Goal: Task Accomplishment & Management: Manage account settings

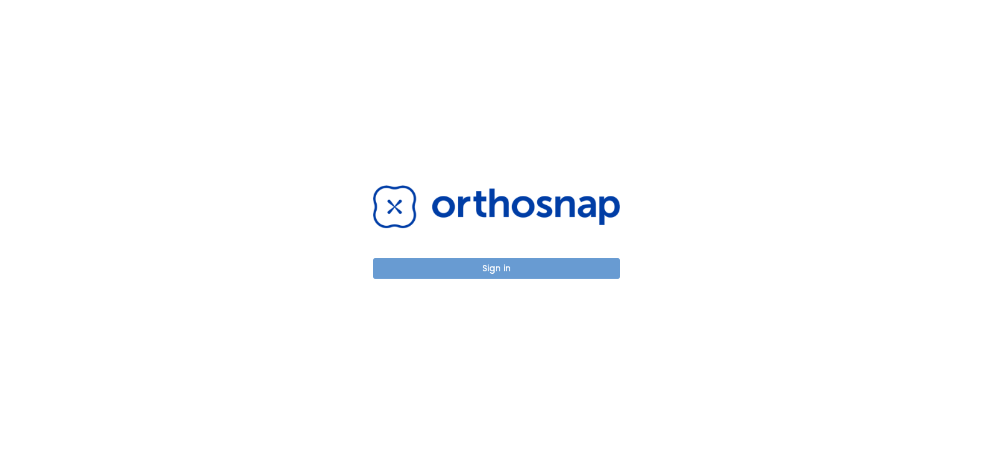
click at [518, 269] on button "Sign in" at bounding box center [496, 268] width 247 height 21
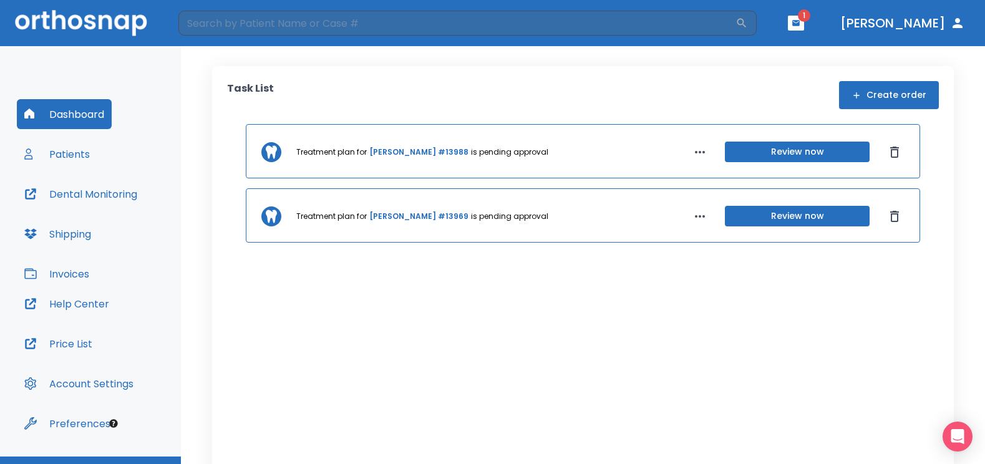
click at [80, 150] on button "Patients" at bounding box center [57, 154] width 80 height 30
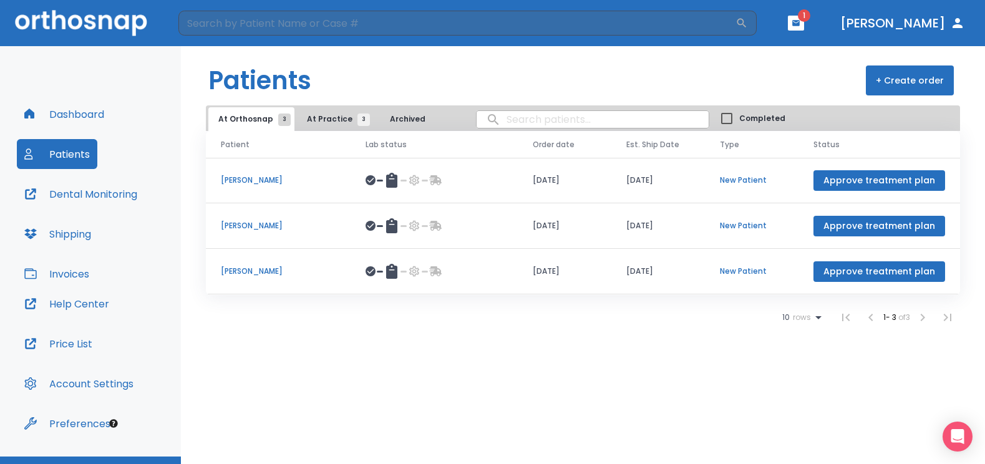
click at [799, 26] on icon "button" at bounding box center [795, 23] width 7 height 6
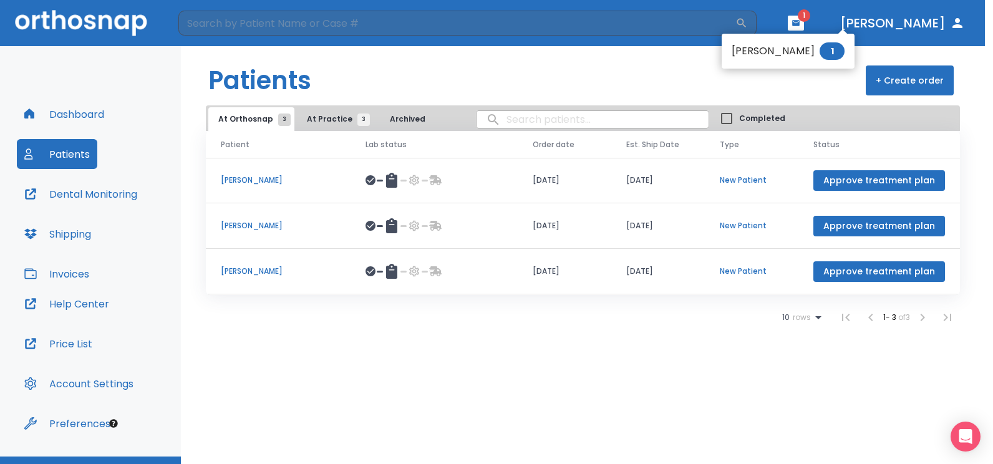
click at [272, 266] on div at bounding box center [496, 232] width 993 height 464
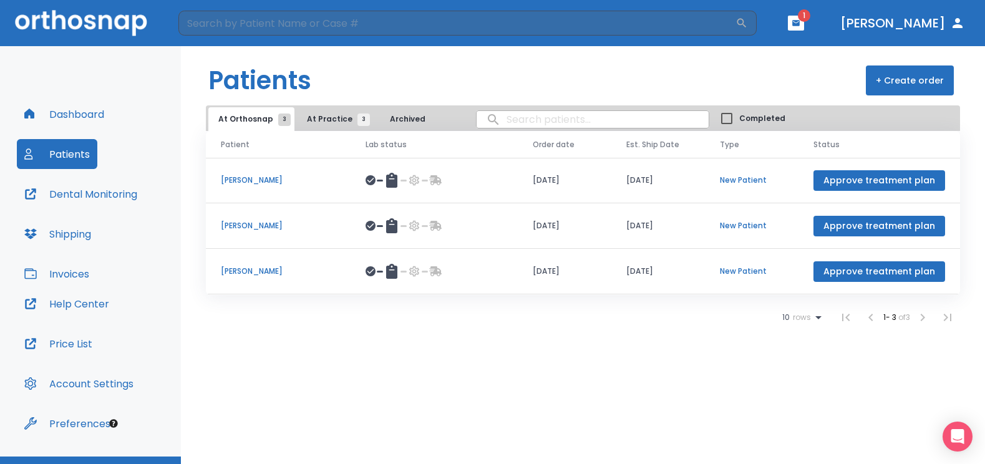
click at [259, 271] on p "[PERSON_NAME]" at bounding box center [278, 271] width 115 height 11
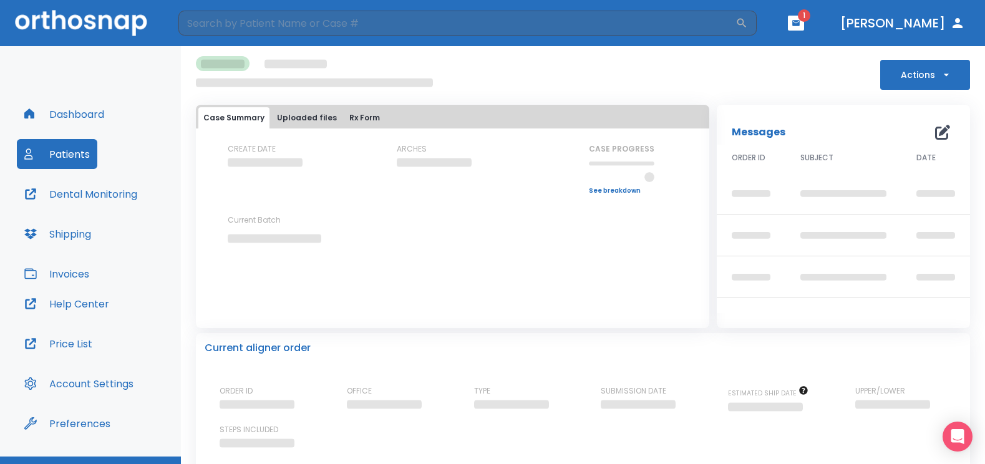
click at [259, 271] on div "CREATE DATE ARCHES CASE PROGRESS Upper progress (Est. Awaiting Data ) 0% Lower …" at bounding box center [452, 216] width 513 height 147
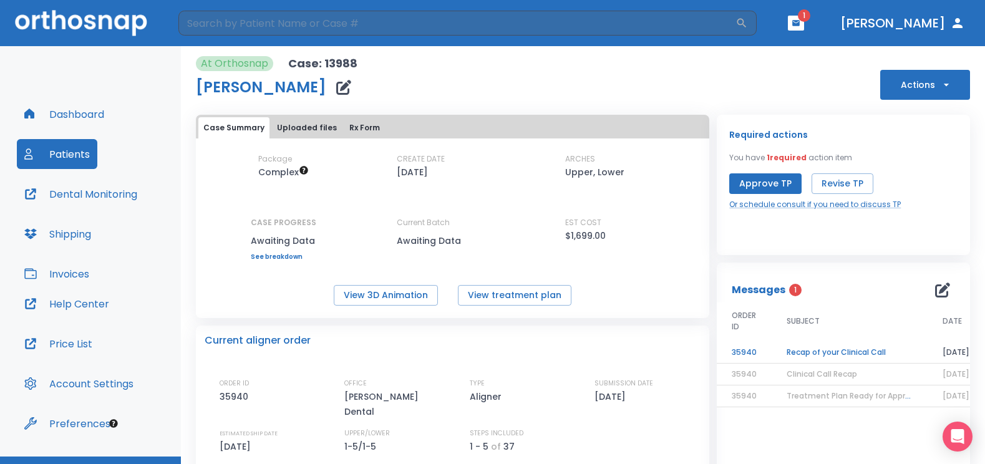
click at [816, 357] on td "Recap of your Clinical Call" at bounding box center [849, 353] width 156 height 22
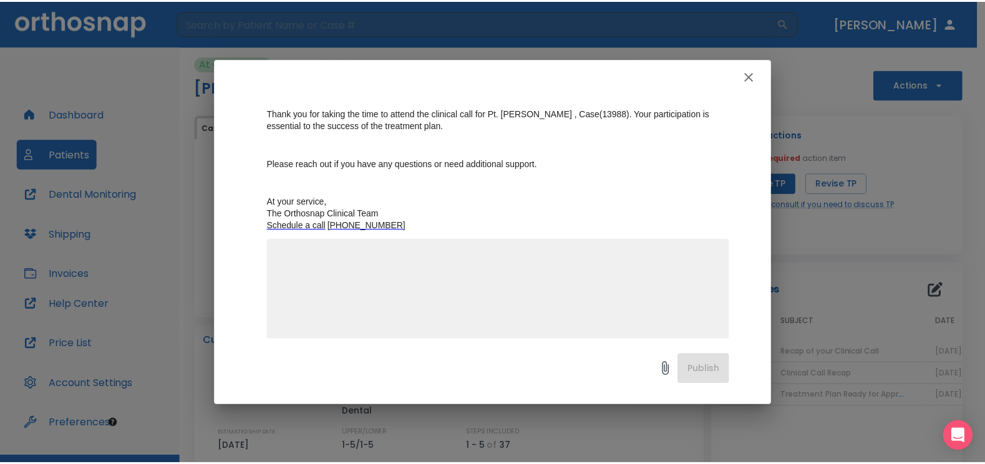
scroll to position [166, 0]
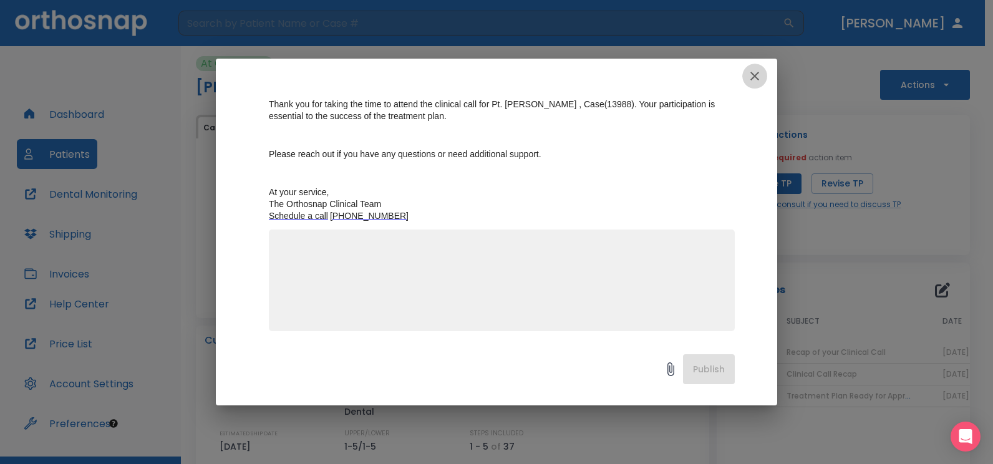
click at [753, 70] on icon "button" at bounding box center [754, 76] width 15 height 15
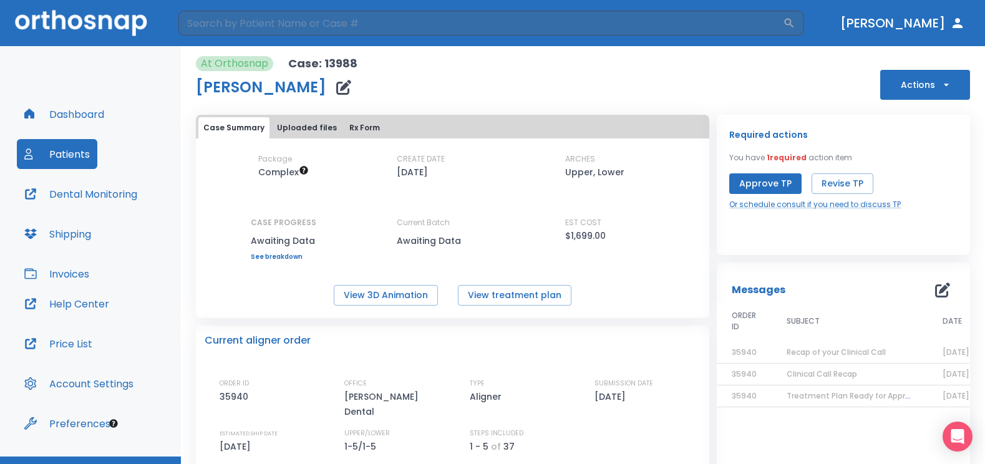
scroll to position [26, 0]
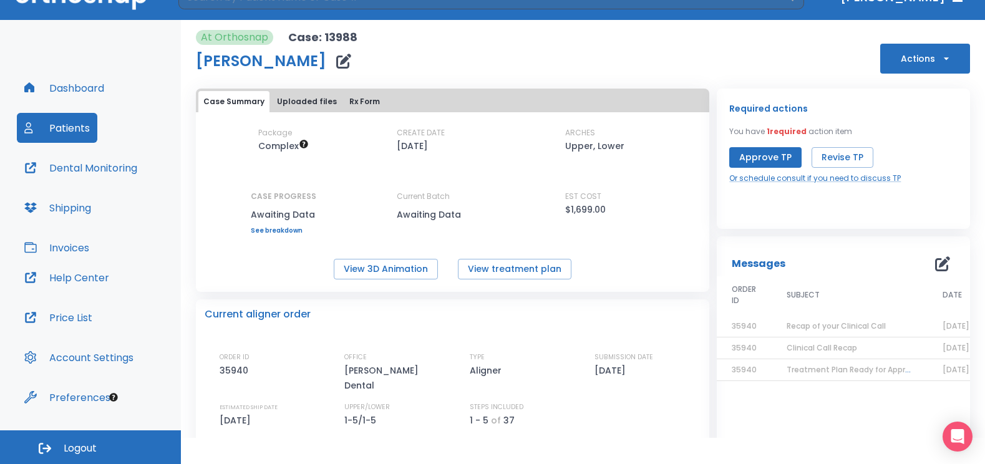
click at [75, 130] on button "Patients" at bounding box center [57, 128] width 80 height 30
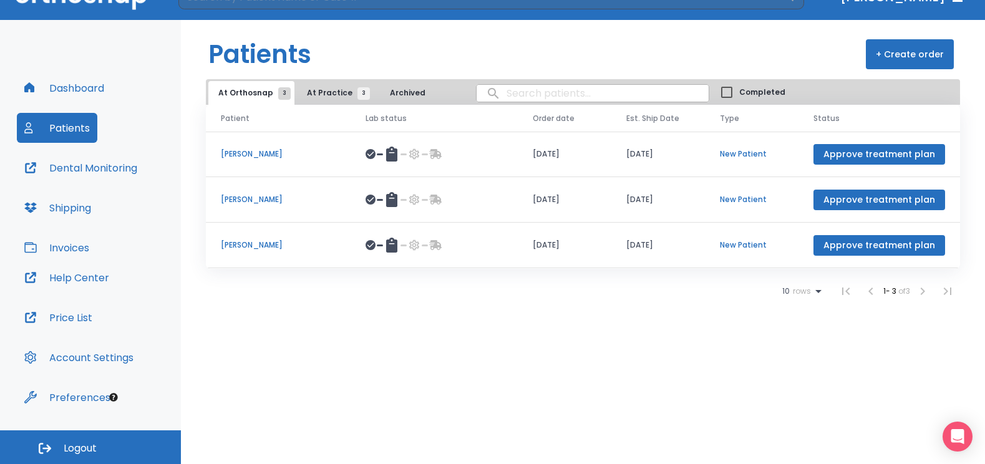
click at [80, 123] on button "Patients" at bounding box center [57, 128] width 80 height 30
click at [86, 92] on button "Dashboard" at bounding box center [64, 88] width 95 height 30
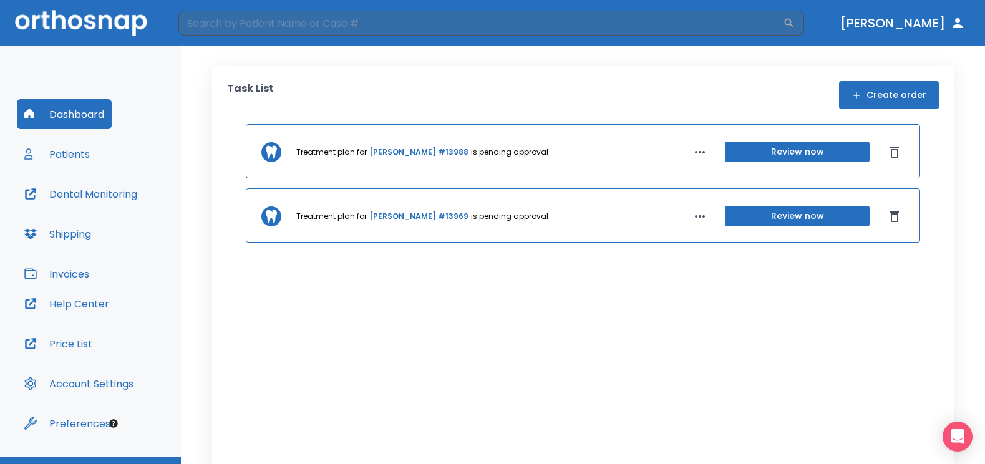
click at [49, 153] on button "Patients" at bounding box center [57, 154] width 80 height 30
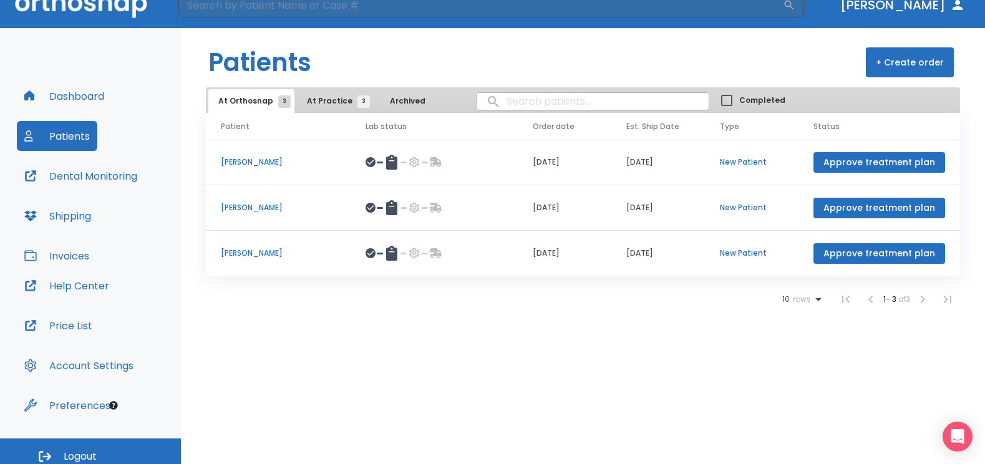
scroll to position [26, 0]
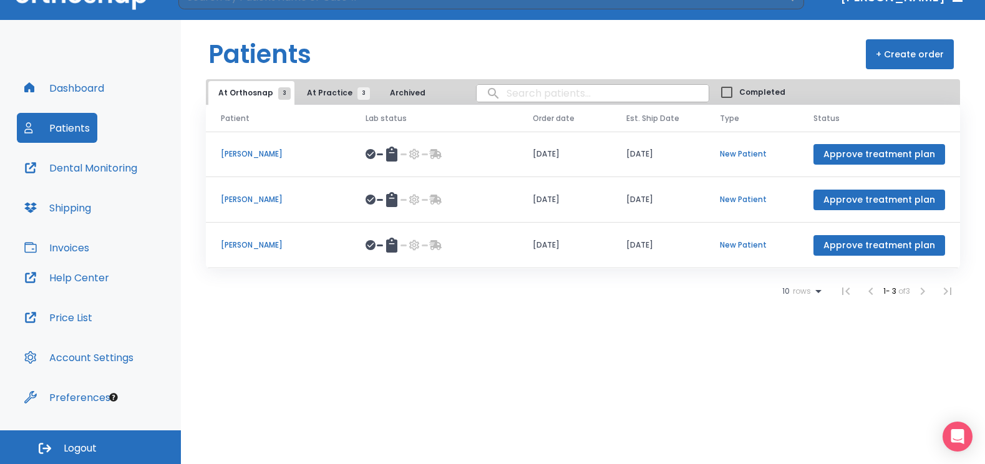
click at [84, 445] on span "Logout" at bounding box center [80, 448] width 33 height 14
